Goal: Contribute content

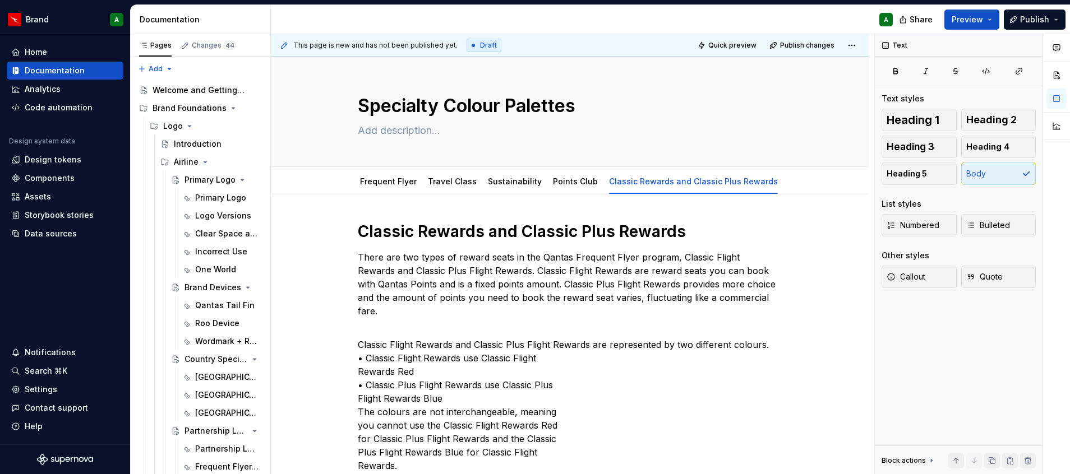
scroll to position [3, 0]
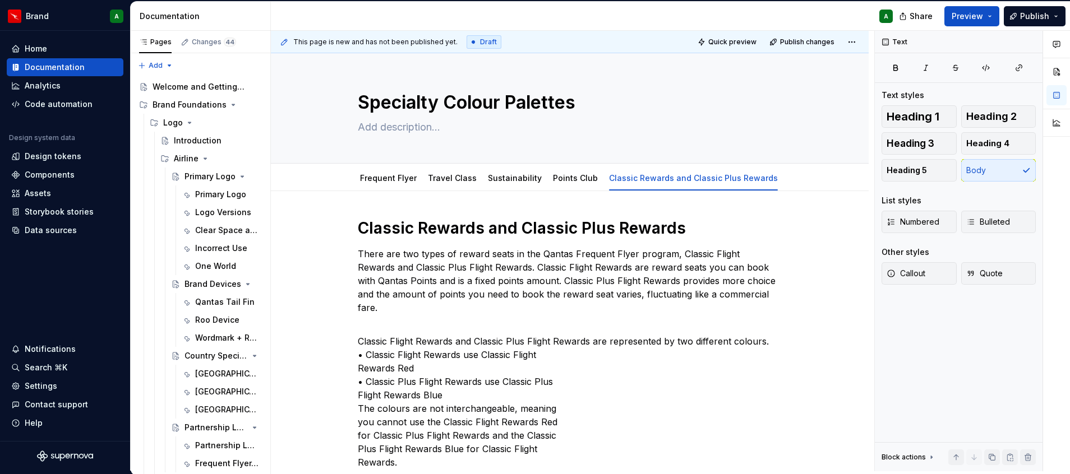
type textarea "*"
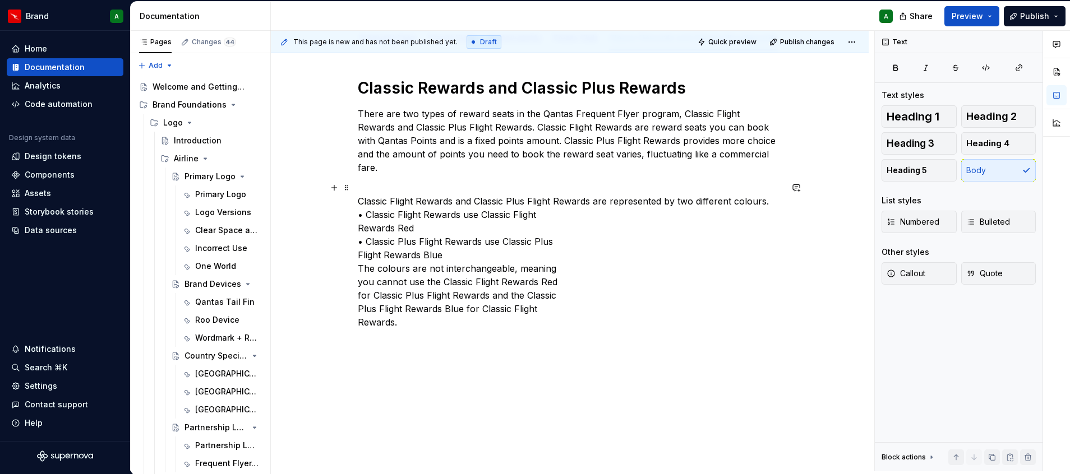
click at [364, 202] on p "Classic Flight Rewards and Classic Plus Flight Rewards are represented by two d…" at bounding box center [570, 262] width 424 height 135
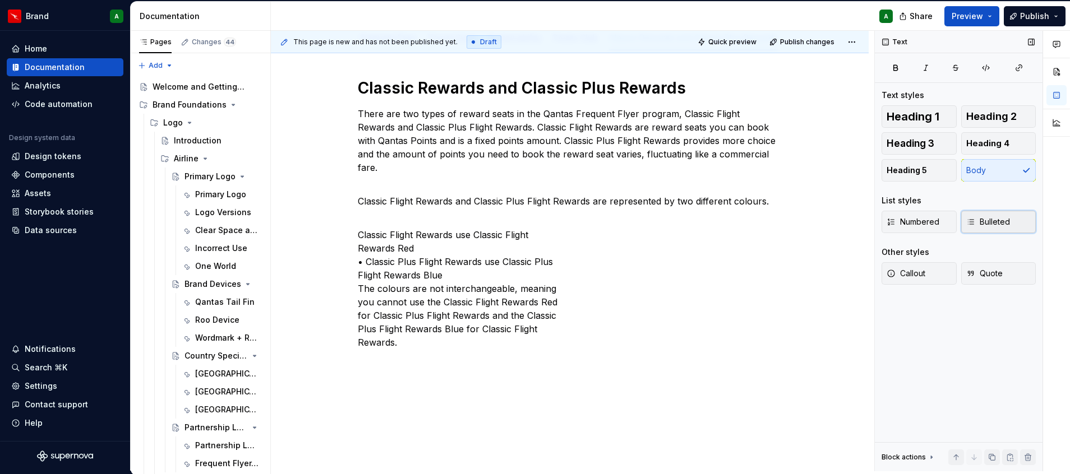
click at [988, 218] on span "Bulleted" at bounding box center [988, 221] width 44 height 11
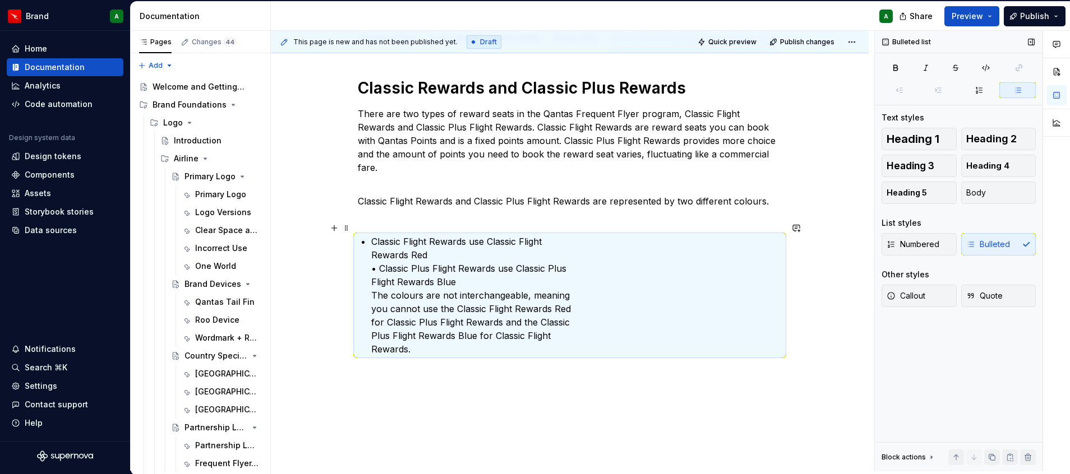
click at [379, 253] on p "Classic Flight Rewards use Classic Flight Rewards Red • Classic Plus Flight Rew…" at bounding box center [576, 295] width 410 height 121
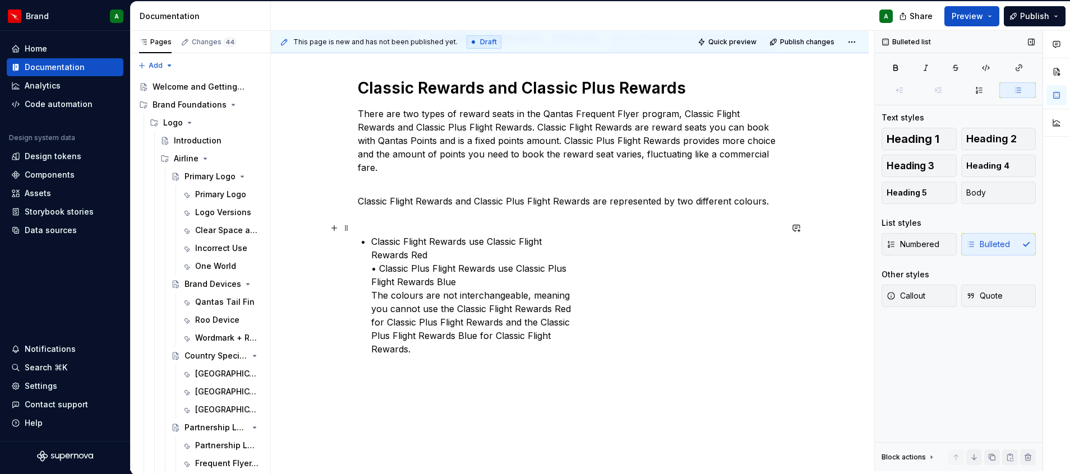
click at [368, 242] on div "Classic Rewards and Classic Plus Rewards There are two types of reward seats in…" at bounding box center [570, 217] width 424 height 278
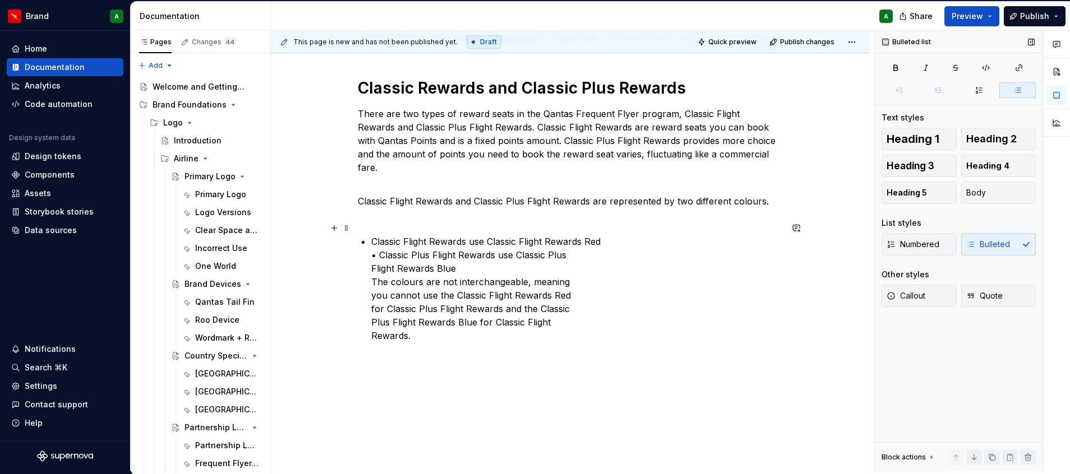
click at [379, 242] on p "Classic Flight Rewards use Classic Flight Rewards Red • Classic Plus Flight Rew…" at bounding box center [576, 289] width 410 height 108
click at [369, 261] on div "Classic Rewards and Classic Plus Rewards There are two types of reward seats in…" at bounding box center [570, 212] width 424 height 269
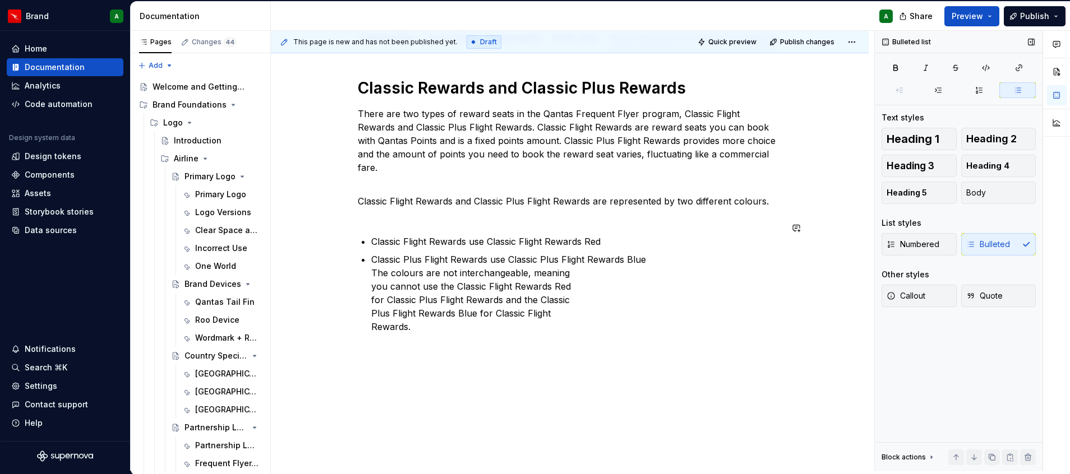
click at [369, 261] on div "Classic Rewards and Classic Plus Rewards There are two types of reward seats in…" at bounding box center [570, 206] width 424 height 256
click at [987, 234] on div "Numbered Bulleted" at bounding box center [958, 244] width 154 height 22
click at [994, 248] on div "Numbered Bulleted" at bounding box center [958, 244] width 154 height 22
click at [993, 251] on div "Numbered Bulleted" at bounding box center [958, 244] width 154 height 22
drag, startPoint x: 373, startPoint y: 263, endPoint x: 397, endPoint y: 285, distance: 33.0
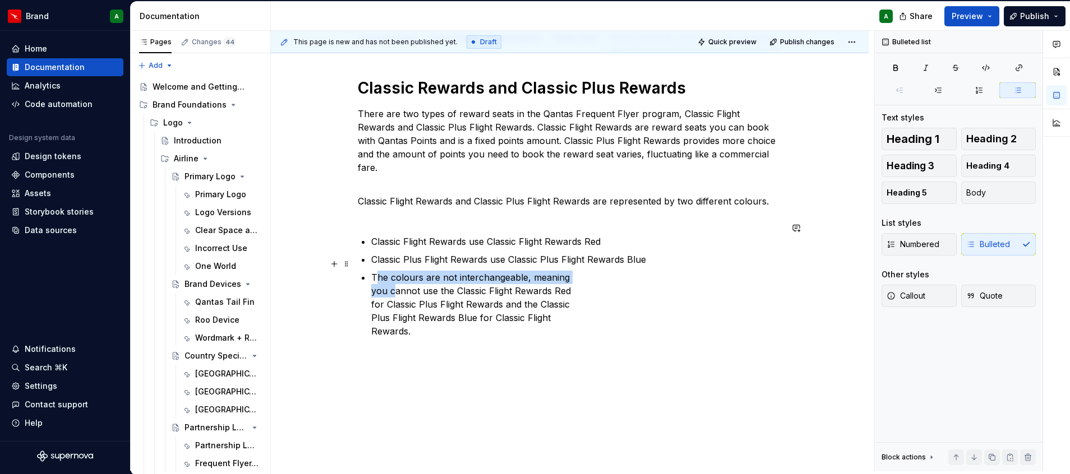
click at [397, 285] on p "The colours are not interchangeable, meaning you cannot use the Classic Flight …" at bounding box center [576, 304] width 410 height 67
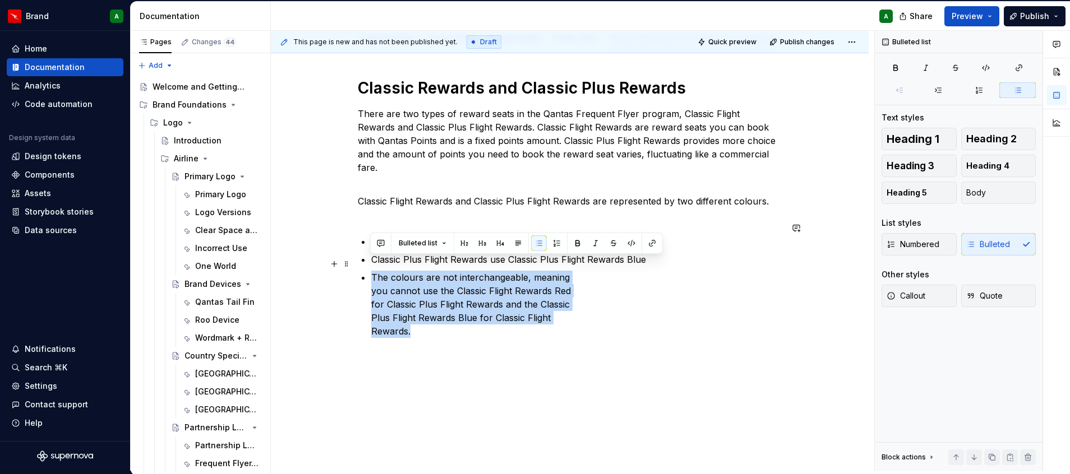
drag, startPoint x: 410, startPoint y: 325, endPoint x: 360, endPoint y: 267, distance: 76.3
click at [360, 267] on div "Classic Rewards and Classic Plus Rewards There are two types of reward seats in…" at bounding box center [570, 215] width 424 height 274
copy p "The colours are not interchangeable, meaning you cannot use the Classic Flight …"
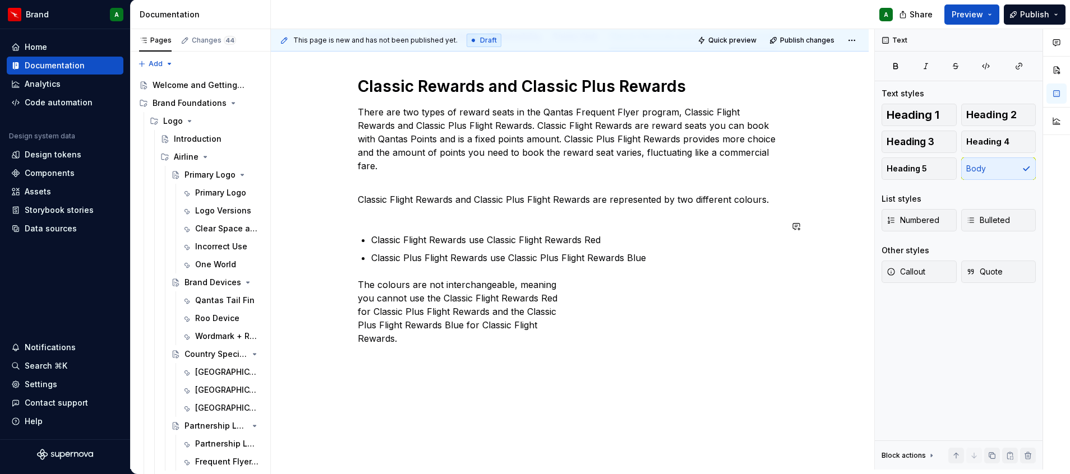
scroll to position [3, 0]
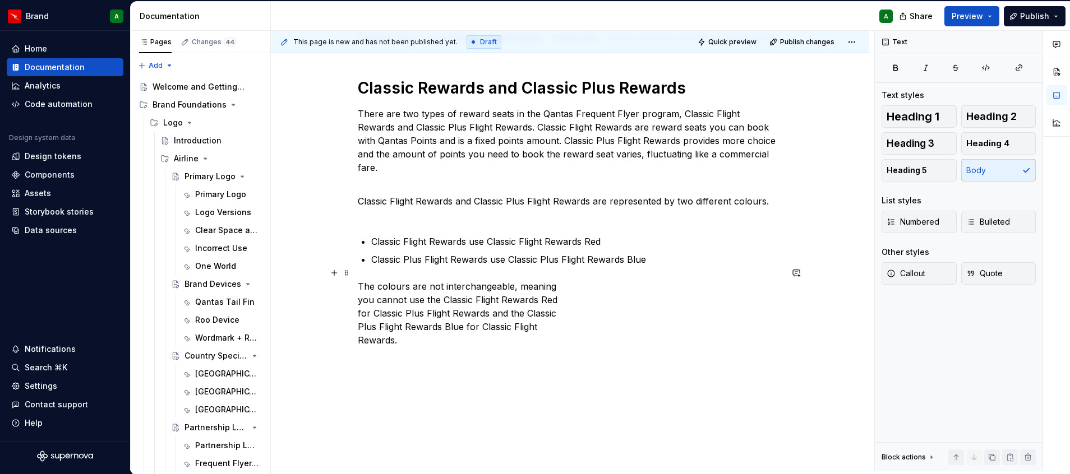
click at [358, 287] on p "The colours are not interchangeable, meaning you cannot use the Classic Flight …" at bounding box center [570, 313] width 424 height 67
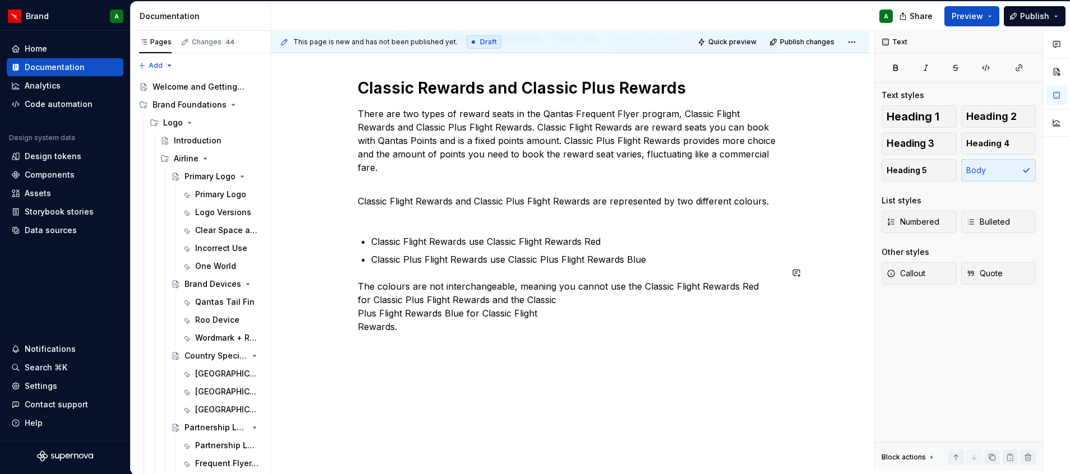
click at [358, 287] on p "The colours are not interchangeable, meaning you cannot use the Classic Flight …" at bounding box center [570, 307] width 424 height 54
click at [350, 298] on div "Classic Rewards and Classic Plus Rewards There are two types of reward seats in…" at bounding box center [570, 270] width 598 height 438
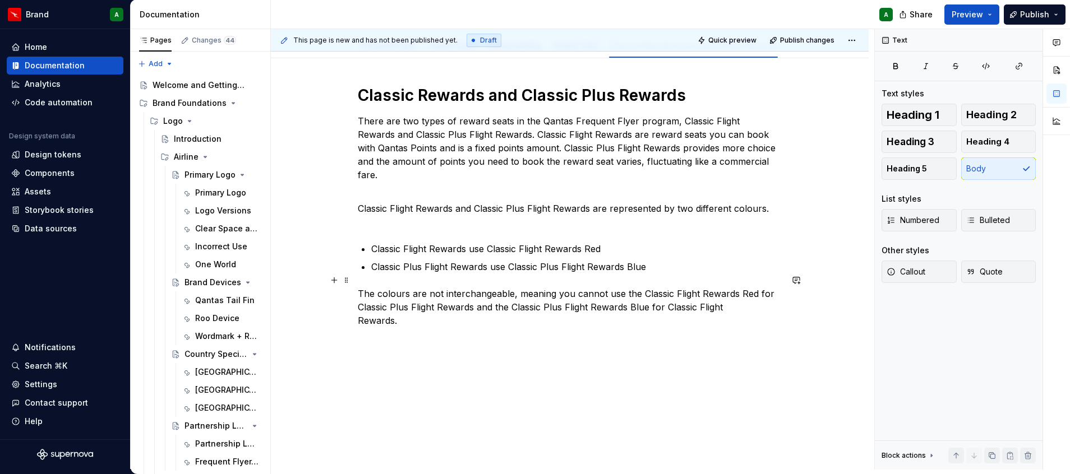
click at [351, 309] on div "Classic Rewards and Classic Plus Rewards There are two types of reward seats in…" at bounding box center [570, 270] width 598 height 425
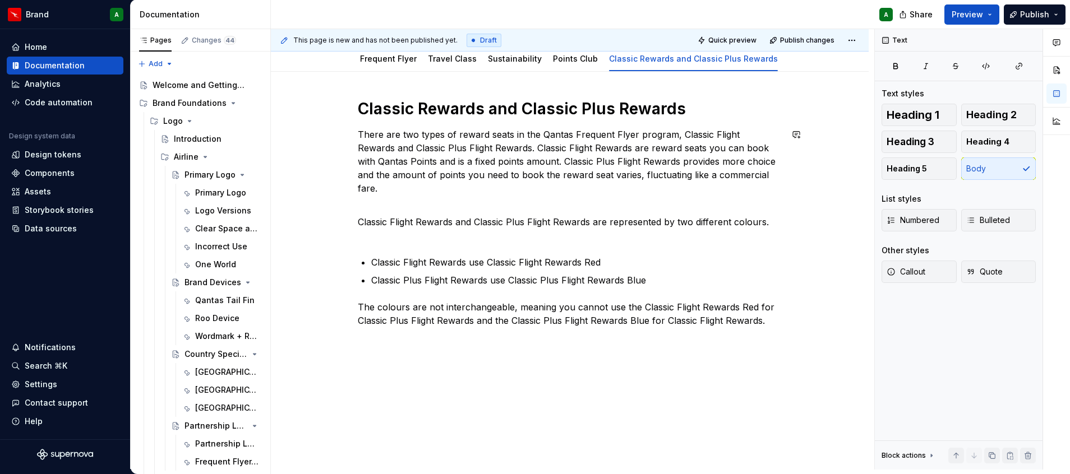
click at [374, 196] on div "Classic Rewards and Classic Plus Rewards There are two types of reward seats in…" at bounding box center [570, 213] width 424 height 229
click at [350, 206] on div "Classic Rewards and Classic Plus Rewards There are two types of reward seats in…" at bounding box center [570, 277] width 598 height 411
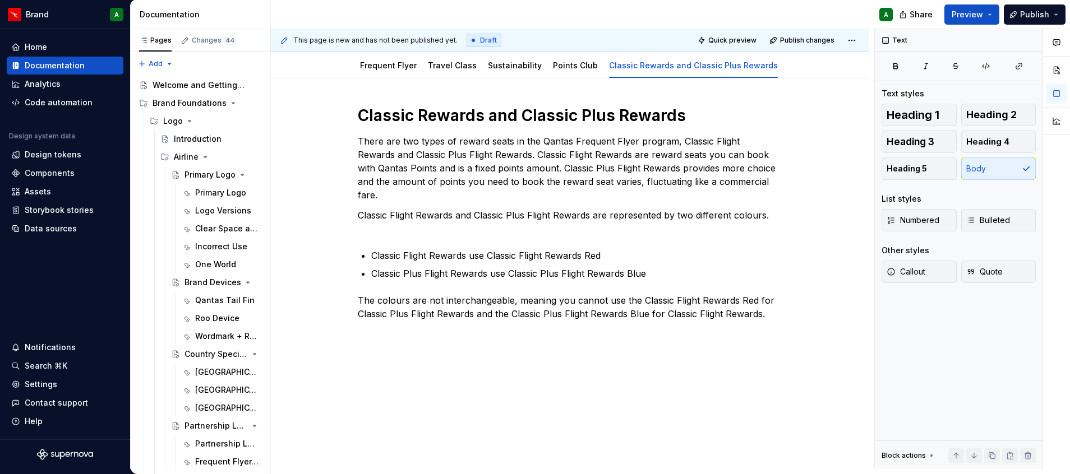
scroll to position [104, 0]
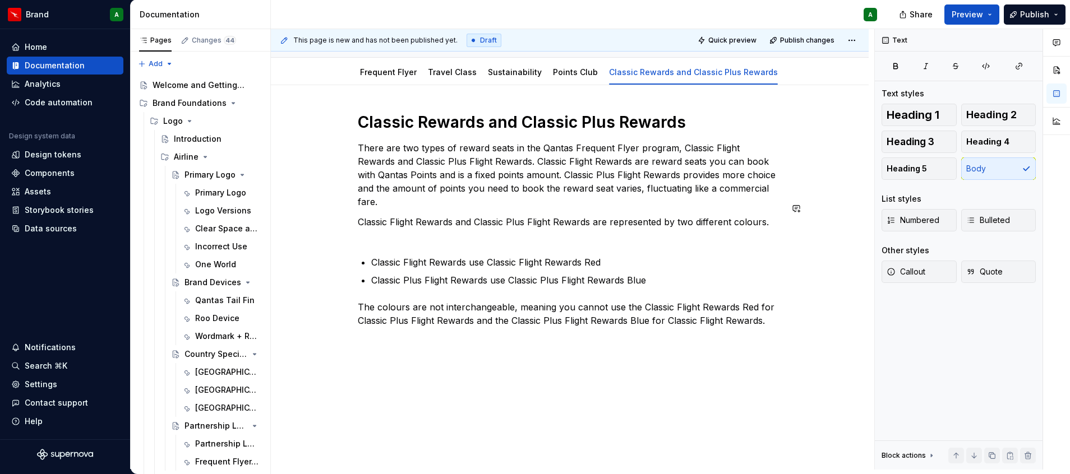
click at [353, 232] on div "Classic Rewards and Classic Plus Rewards There are two types of reward seats in…" at bounding box center [570, 284] width 598 height 398
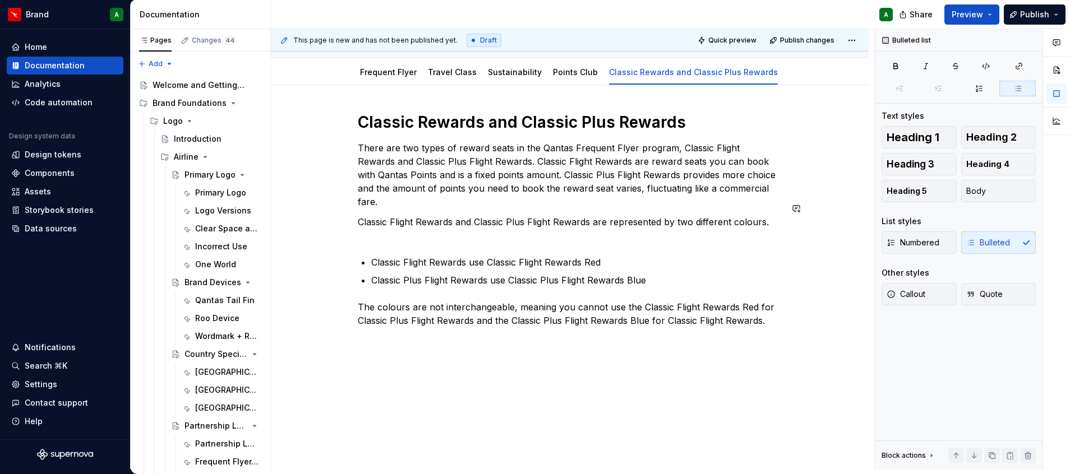
click at [377, 229] on div "Classic Rewards and Classic Plus Rewards There are two types of reward seats in…" at bounding box center [570, 219] width 424 height 215
click at [379, 226] on p "Classic Flight Rewards and Classic Plus Flight Rewards are represented by two d…" at bounding box center [570, 228] width 424 height 27
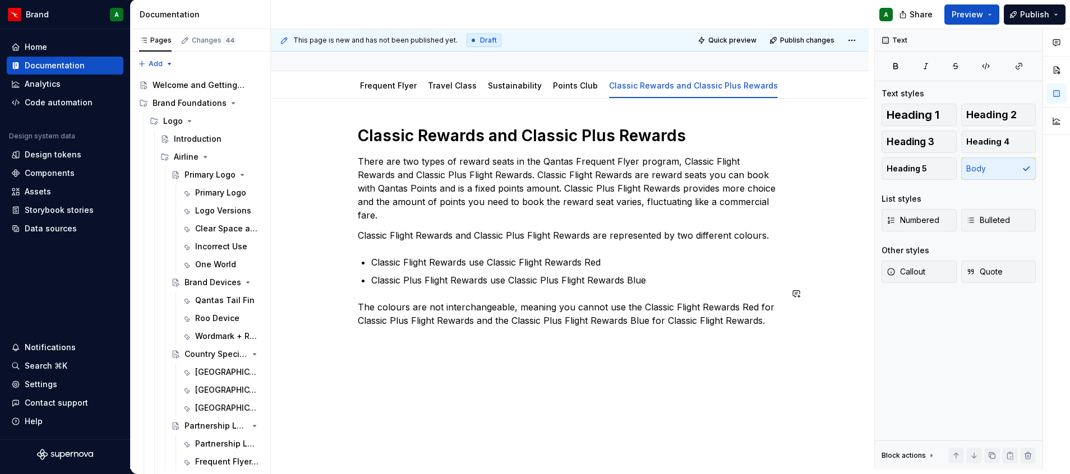
scroll to position [0, 0]
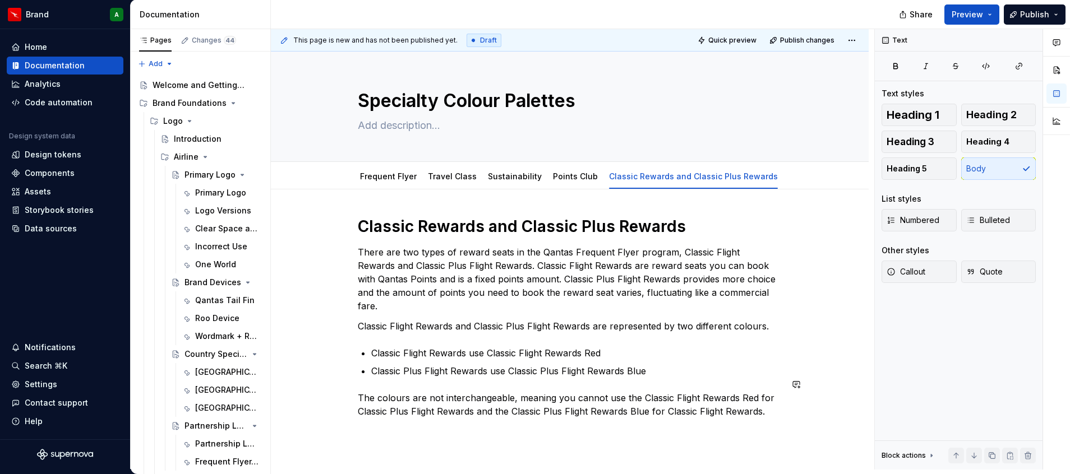
type textarea "*"
